Goal: Obtain resource: Download file/media

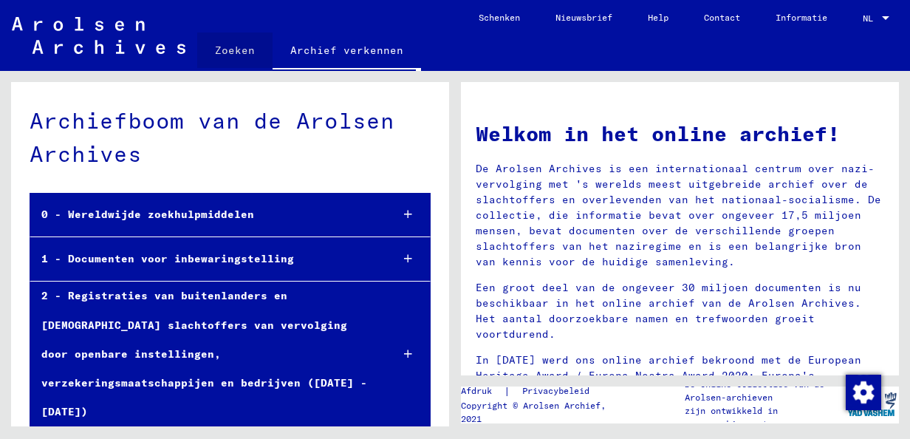
click at [258, 44] on link "Zoeken" at bounding box center [234, 49] width 75 height 35
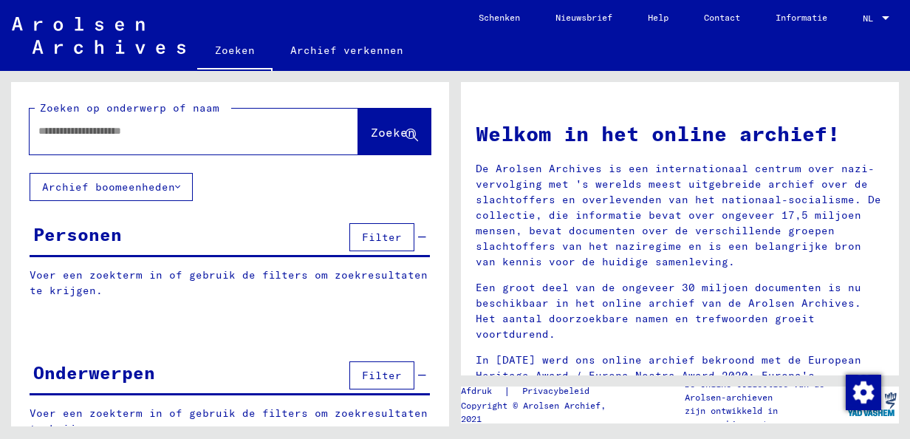
click at [172, 132] on input "text" at bounding box center [175, 131] width 275 height 16
type input "**********"
click at [371, 138] on span "Zoeken" at bounding box center [393, 132] width 44 height 15
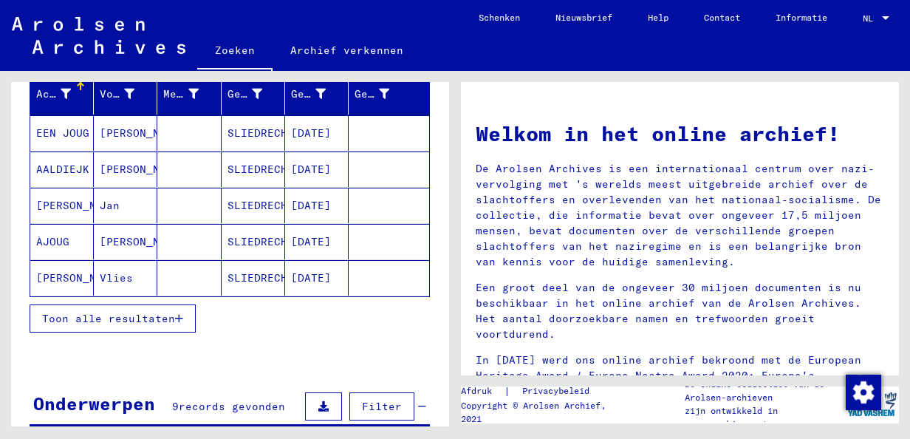
scroll to position [182, 0]
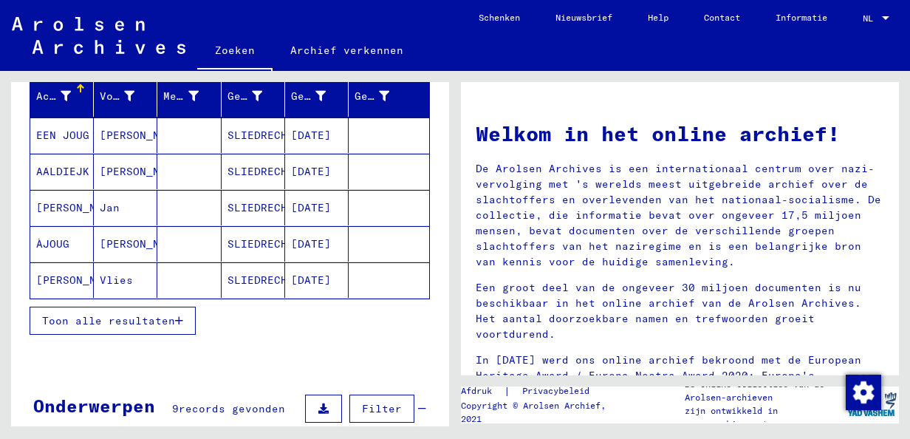
click at [56, 320] on span "Toon alle resultaten" at bounding box center [108, 320] width 133 height 13
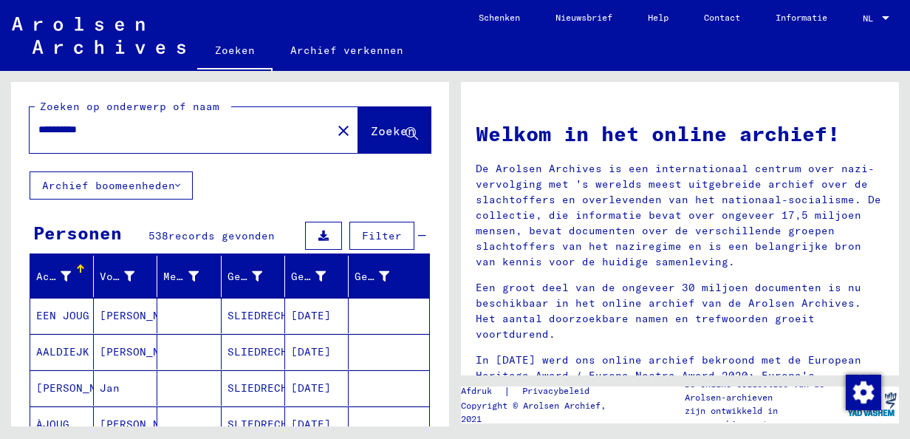
scroll to position [0, 0]
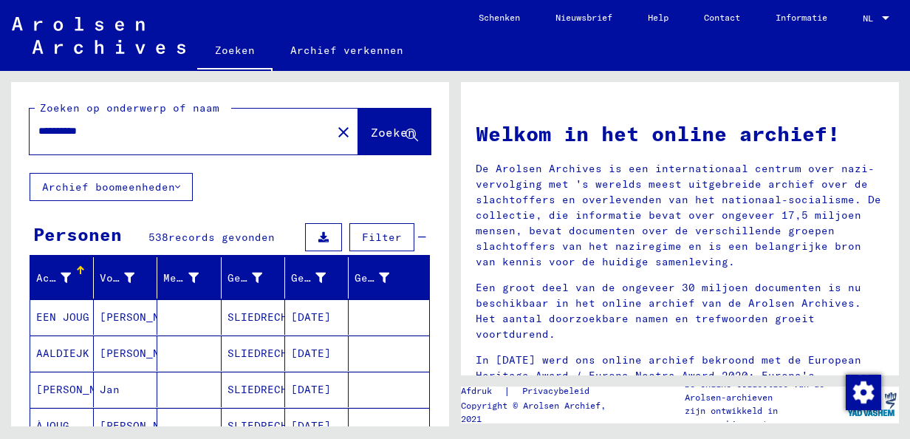
click at [315, 230] on button at bounding box center [323, 237] width 37 height 28
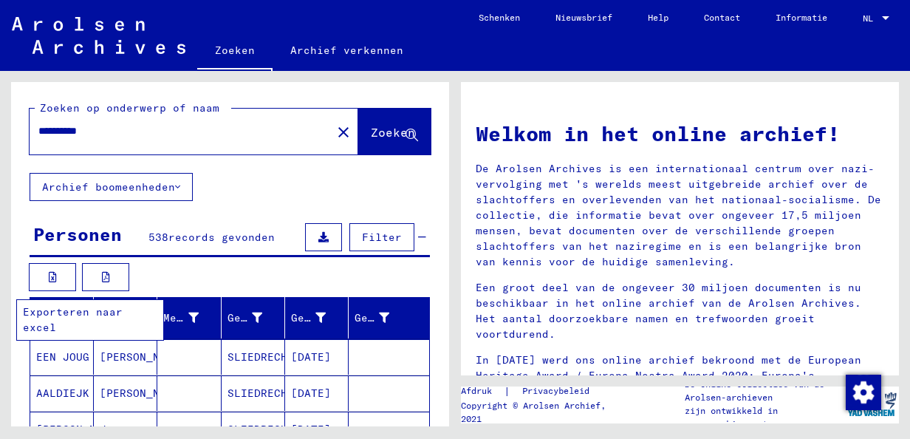
click at [72, 271] on button at bounding box center [52, 277] width 47 height 28
